Goal: Information Seeking & Learning: Learn about a topic

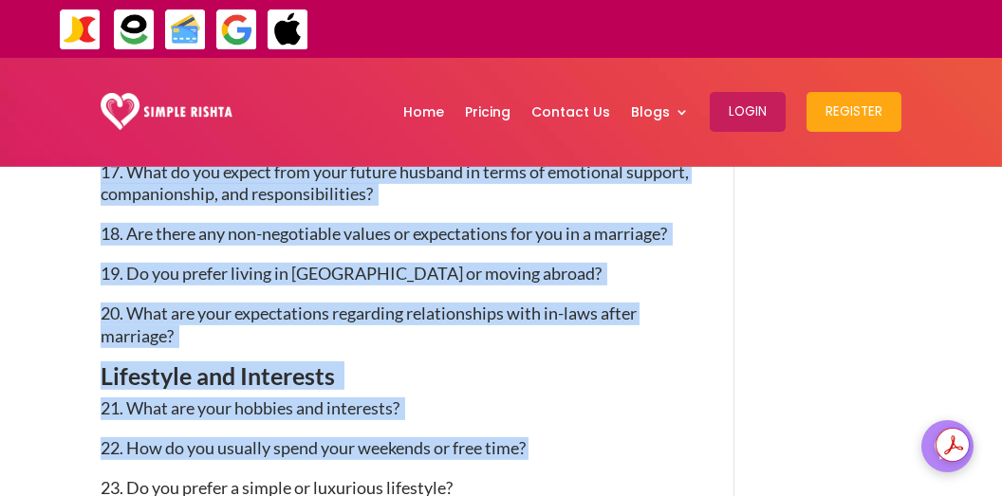
scroll to position [2656, 0]
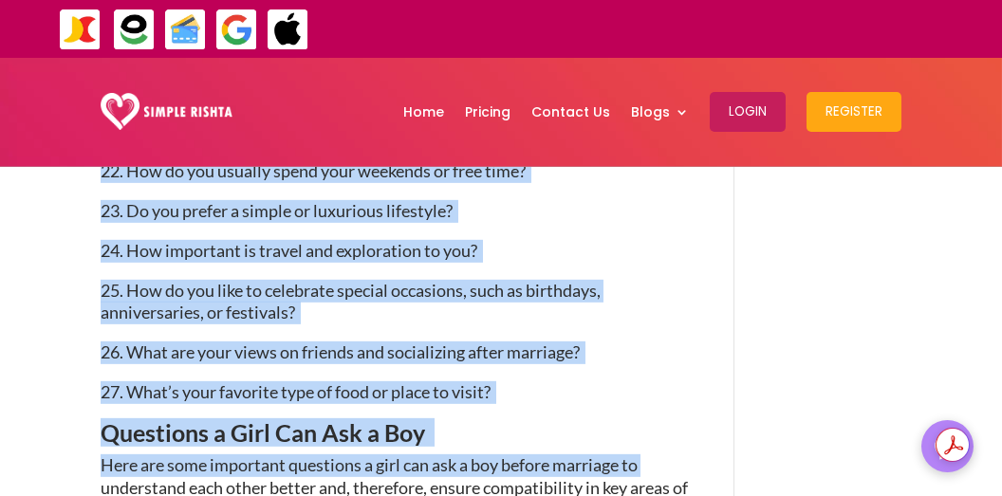
drag, startPoint x: 95, startPoint y: 386, endPoint x: 88, endPoint y: 487, distance: 100.8
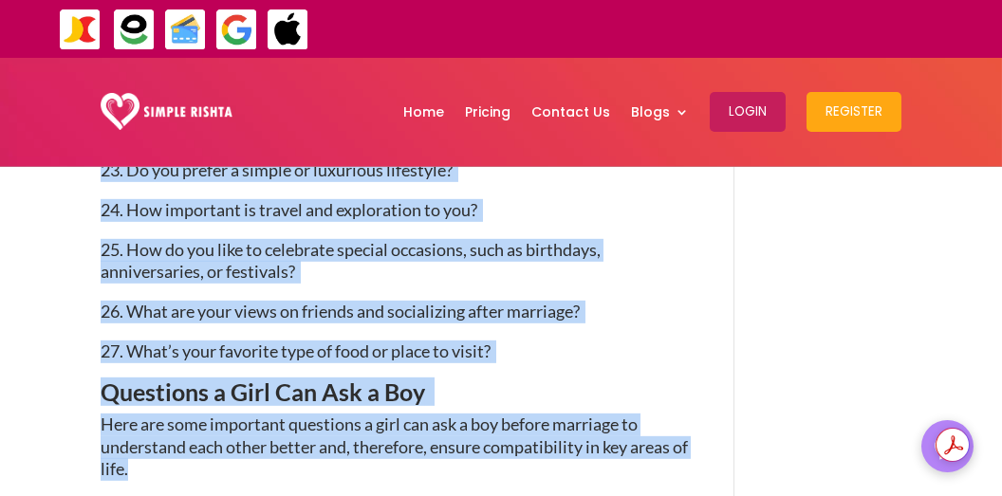
scroll to position [2734, 0]
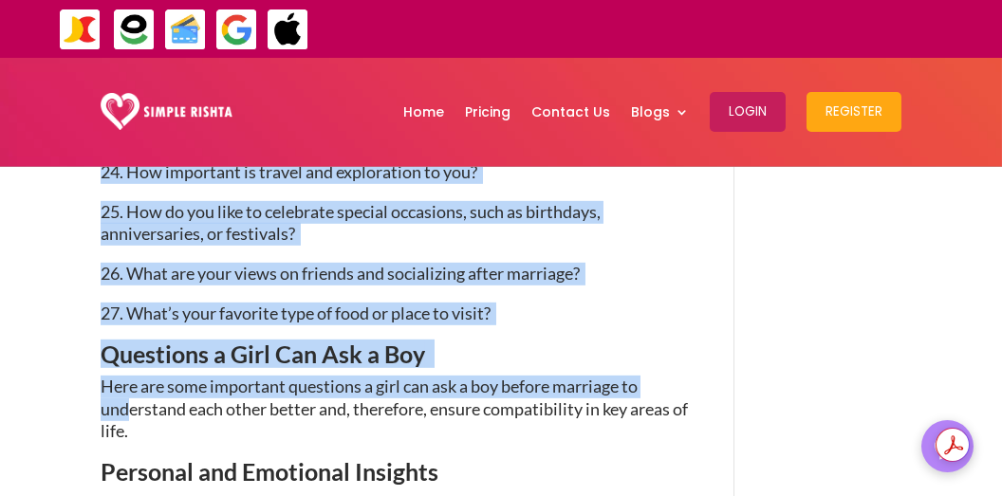
drag, startPoint x: 106, startPoint y: 350, endPoint x: 128, endPoint y: 402, distance: 56.6
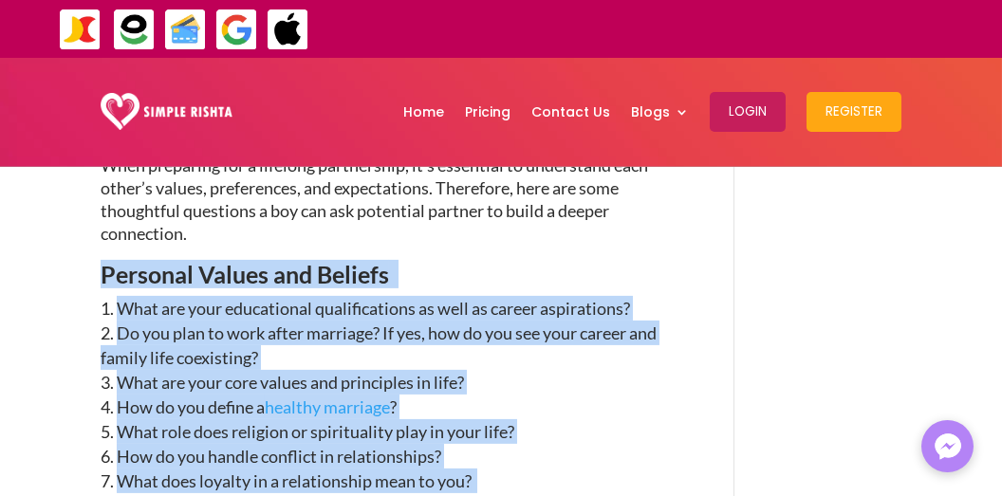
scroll to position [1596, 0]
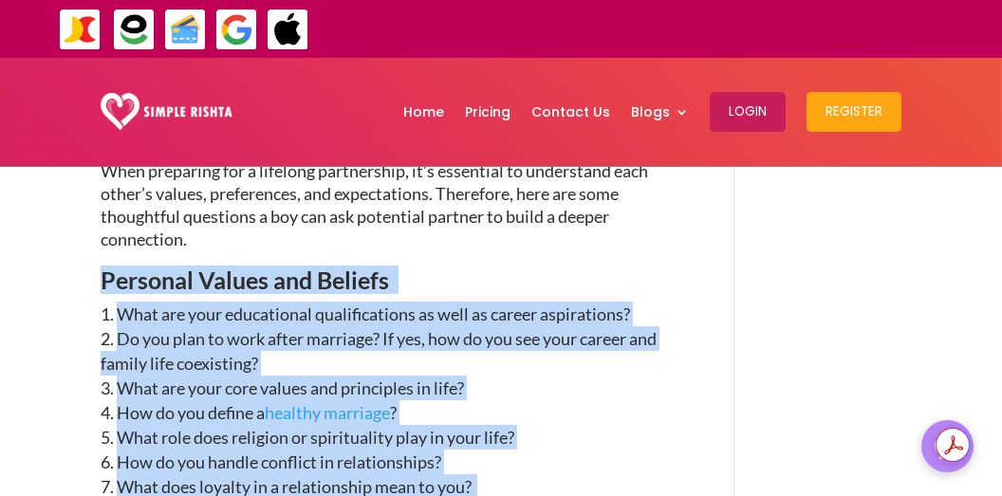
click at [172, 313] on li "What are your educational qualifications as well as career aspirations?" at bounding box center [396, 314] width 590 height 25
click at [676, 444] on li "What role does religion or spirituality play in your life?" at bounding box center [396, 437] width 590 height 25
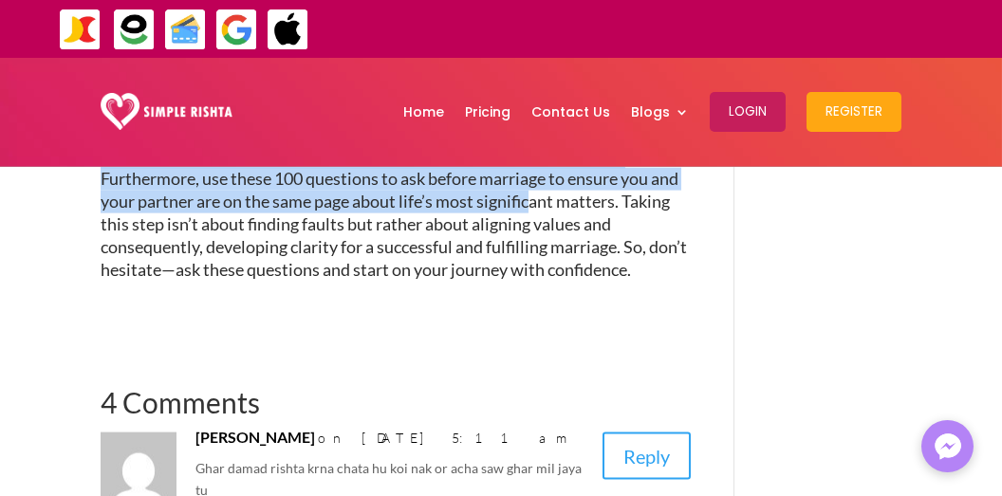
scroll to position [7032, 0]
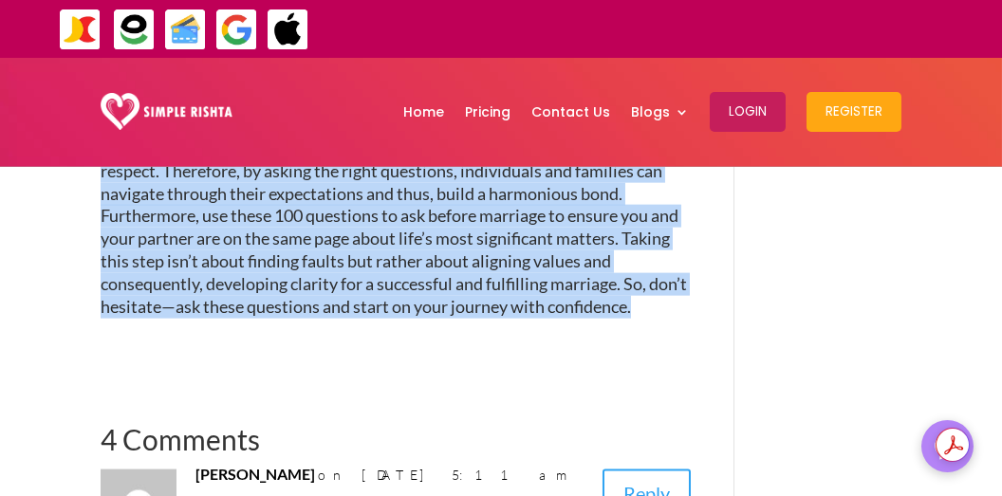
drag, startPoint x: 100, startPoint y: 261, endPoint x: 698, endPoint y: 337, distance: 603.5
copy div "loremipsum. Dolorsit Ametco adi Elitsed Doei tem inci utlaboreetd magnaaliquaen…"
